Goal: Transaction & Acquisition: Purchase product/service

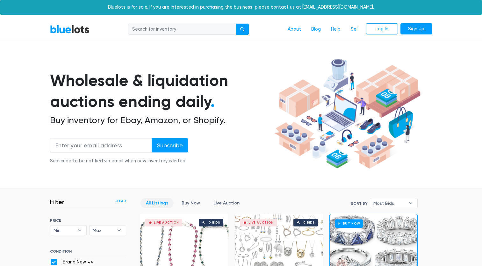
scroll to position [171, 0]
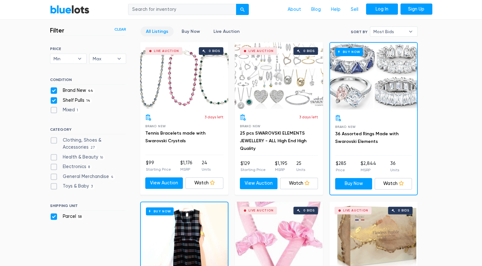
click at [381, 10] on link "Log In" at bounding box center [382, 9] width 32 height 11
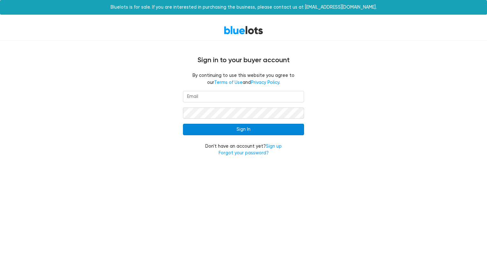
type input "amkimmet@icloud.com"
click at [256, 129] on input "Sign In" at bounding box center [243, 129] width 121 height 11
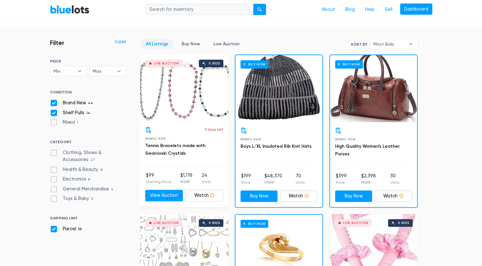
scroll to position [159, 0]
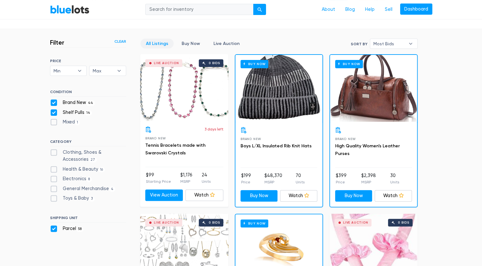
click at [54, 122] on label "Mixed 1" at bounding box center [65, 122] width 30 height 7
click at [54, 122] on input "Mixed 1" at bounding box center [52, 121] width 4 height 4
checkbox input "true"
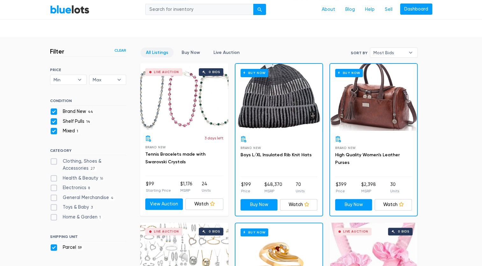
scroll to position [140, 0]
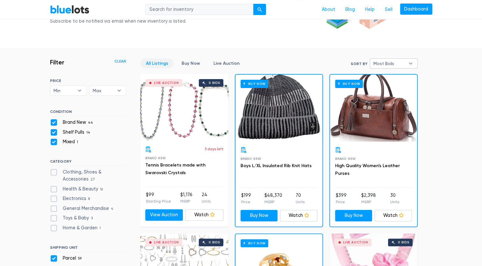
click at [384, 62] on span "Most Bids" at bounding box center [390, 64] width 32 height 10
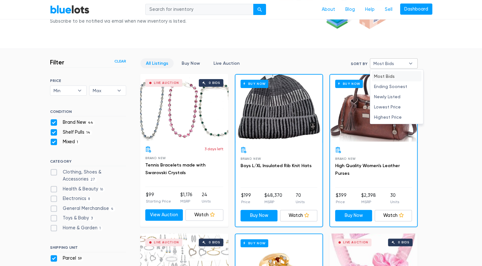
click at [398, 85] on li "Ending Soonest" at bounding box center [397, 86] width 50 height 10
select select "ending_soonest"
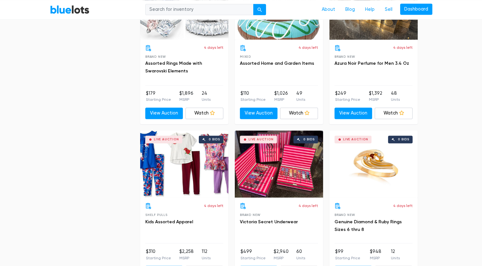
scroll to position [1064, 0]
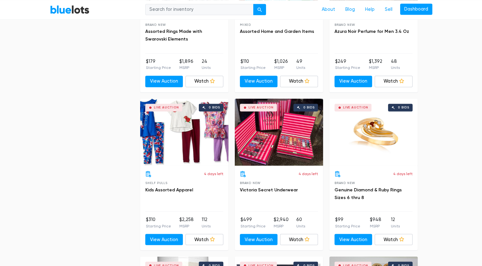
click at [182, 134] on div "Live Auction 0 bids" at bounding box center [184, 131] width 88 height 67
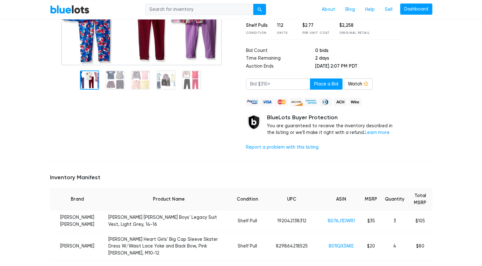
scroll to position [191, 0]
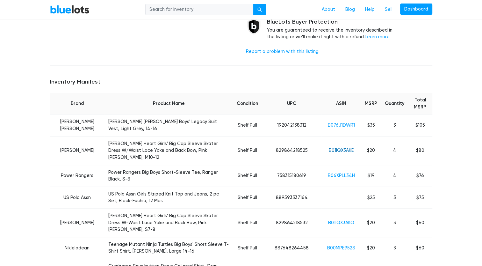
click at [339, 148] on link "B01IQX3AKE" at bounding box center [341, 150] width 25 height 5
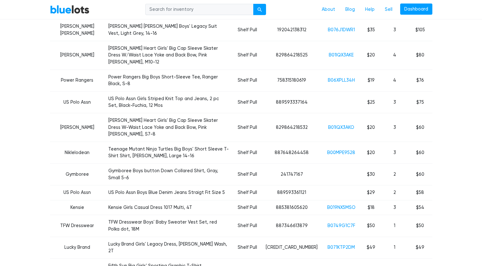
scroll to position [287, 0]
click at [338, 204] on link "B019NX5MSO" at bounding box center [341, 206] width 28 height 5
click at [345, 222] on link "B0749G1C7F" at bounding box center [342, 224] width 28 height 5
